Goal: Find specific page/section

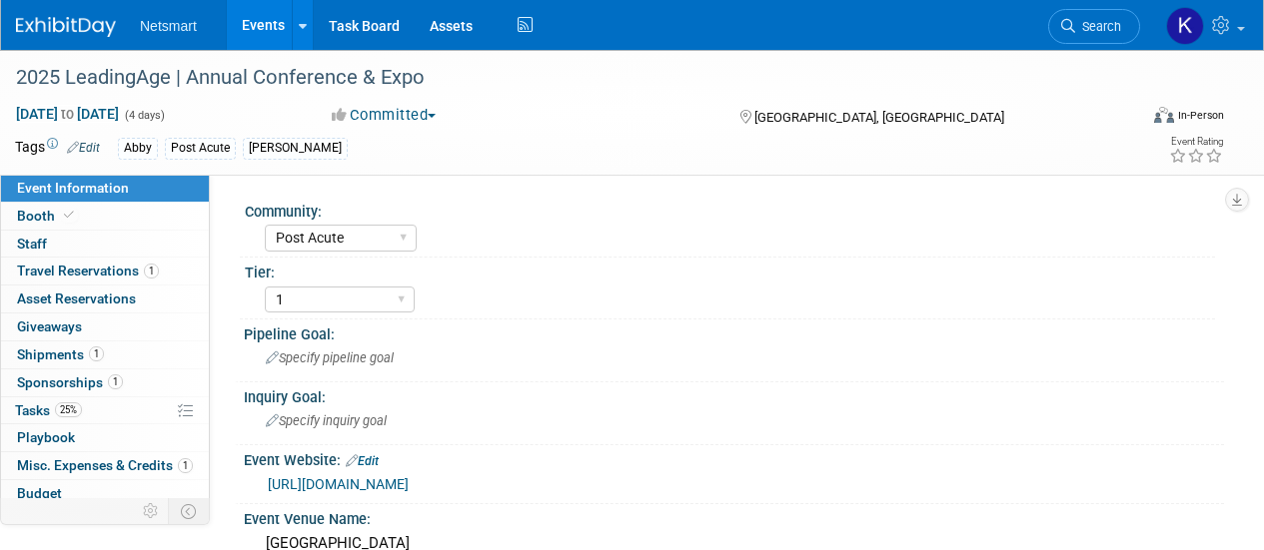
select select "Post Acute"
select select "1"
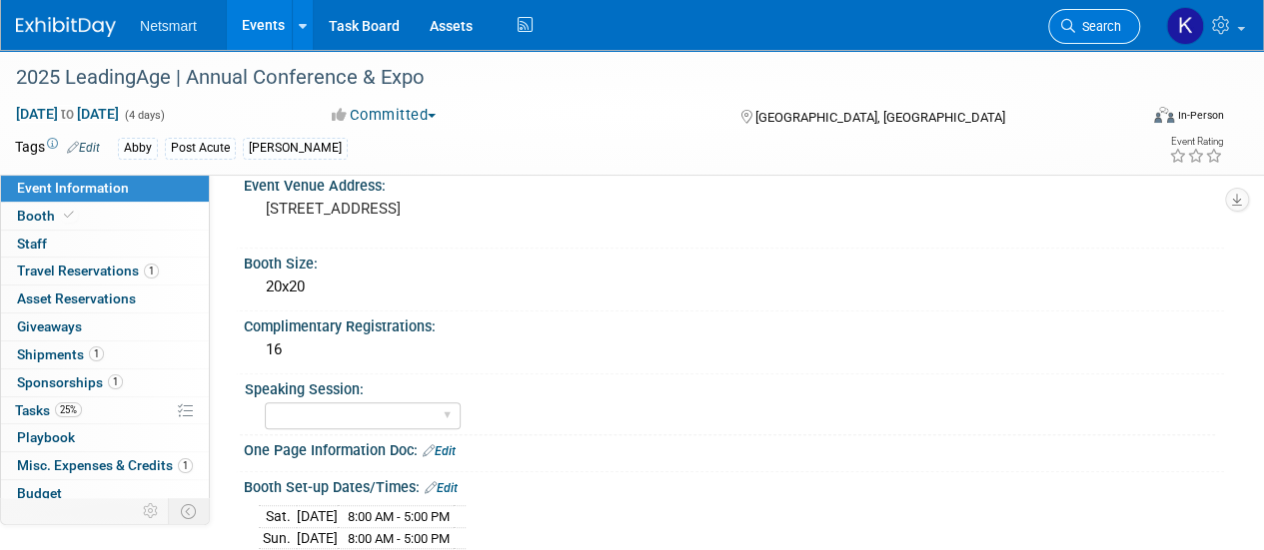
click at [1110, 19] on span "Search" at bounding box center [1098, 26] width 46 height 15
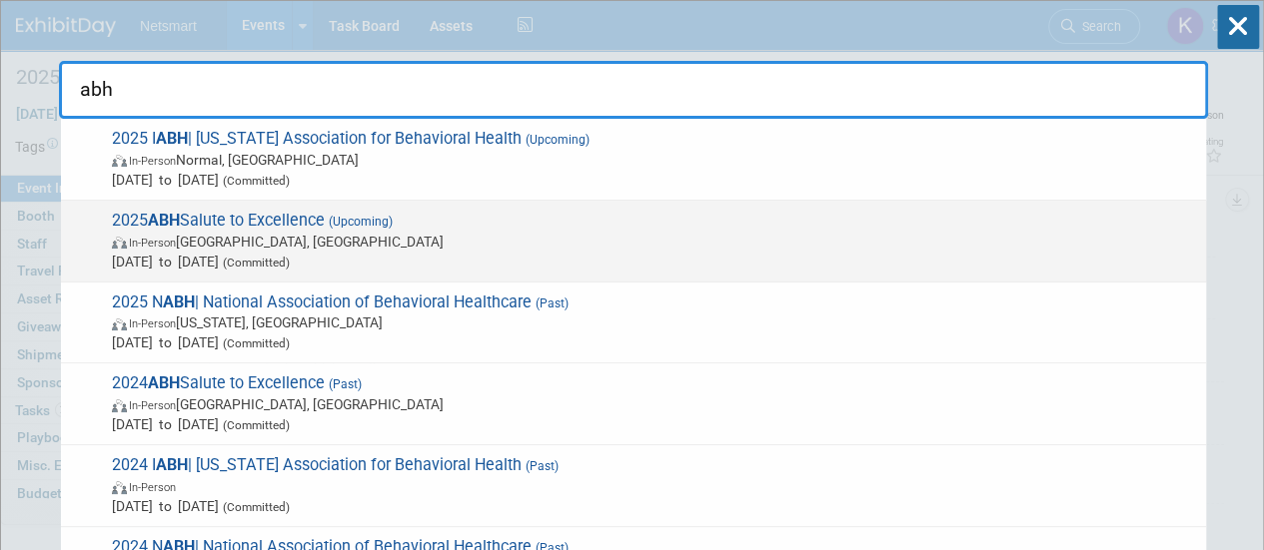
type input "abh"
click at [206, 226] on span "2025 ABH Salute to Excellence (Upcoming) In-Person [GEOGRAPHIC_DATA], [GEOGRAPH…" at bounding box center [651, 241] width 1090 height 61
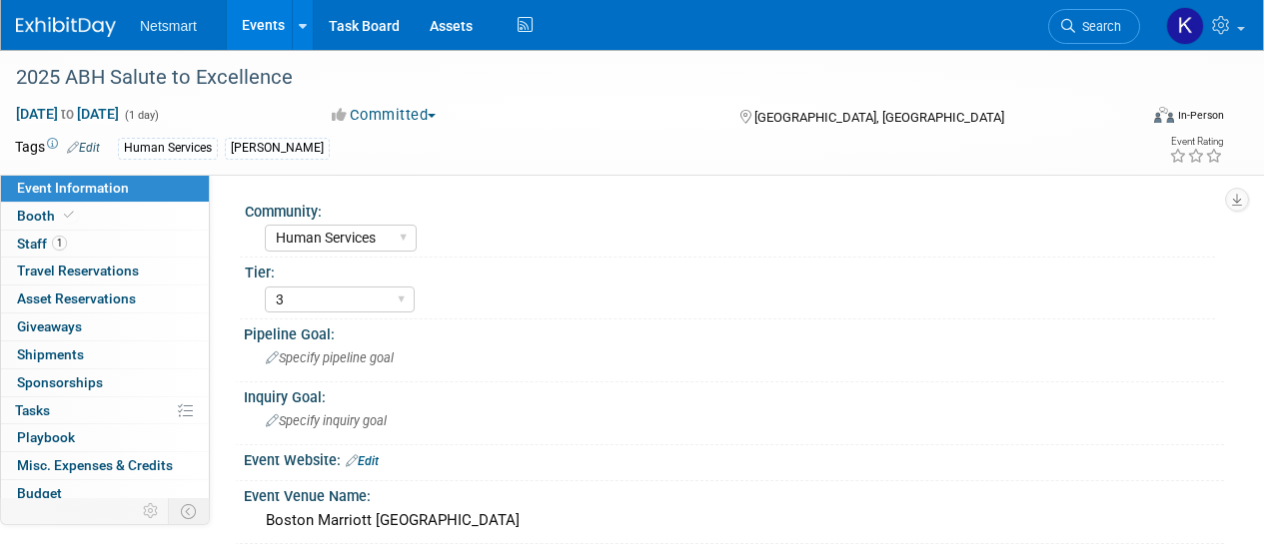
select select "Human Services"
select select "3"
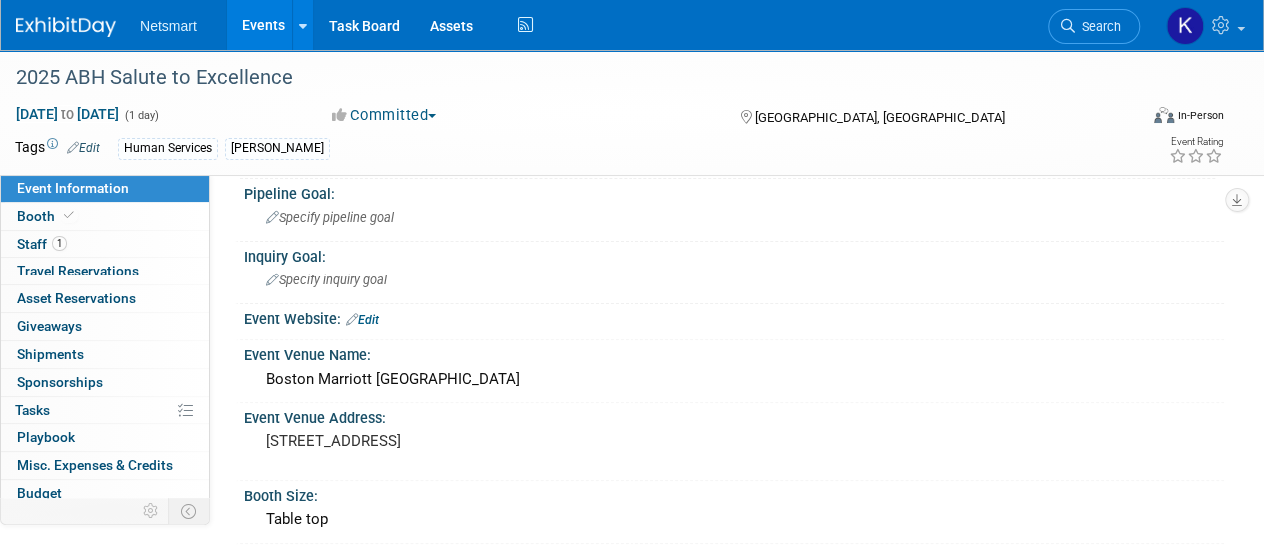
scroll to position [142, 0]
